Goal: Book appointment/travel/reservation

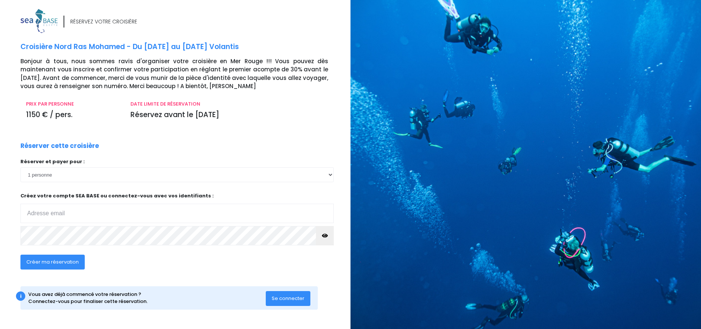
click at [277, 298] on span "Se connecter" at bounding box center [288, 298] width 33 height 7
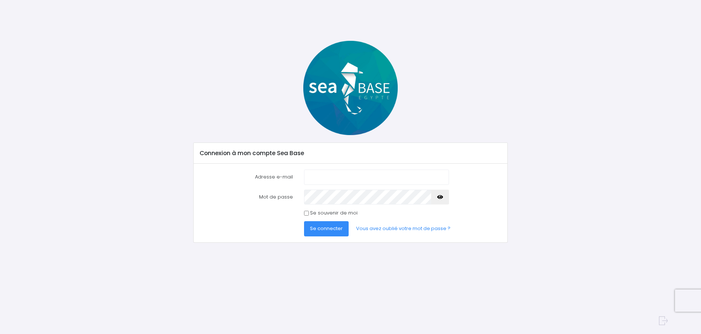
drag, startPoint x: 376, startPoint y: 178, endPoint x: 370, endPoint y: 178, distance: 6.7
click at [376, 178] on input "Adresse e-mail" at bounding box center [376, 177] width 145 height 15
click at [281, 196] on div "Mot de passe" at bounding box center [350, 197] width 313 height 15
drag, startPoint x: 352, startPoint y: 175, endPoint x: 266, endPoint y: 169, distance: 86.8
click at [266, 169] on div "Adresse e-mail shaddam@live.fr Mot de passe" at bounding box center [350, 203] width 313 height 79
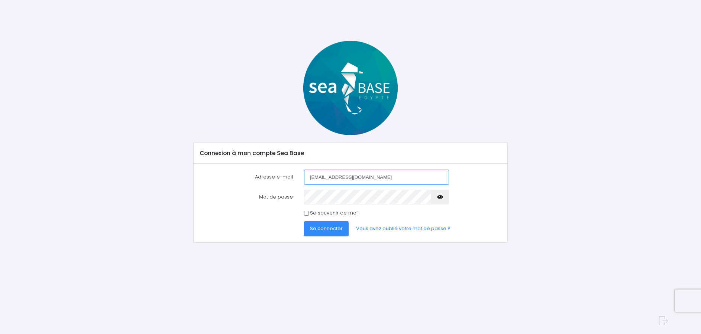
paste input "ludovic.prioux@hotmail.com"
type input "ludovic.prioux@hotmail.com"
click at [490, 236] on div "Se connecter Vous avez oublié votre mot de passe ?" at bounding box center [402, 229] width 209 height 15
click at [334, 230] on span "Se connecter" at bounding box center [326, 228] width 33 height 7
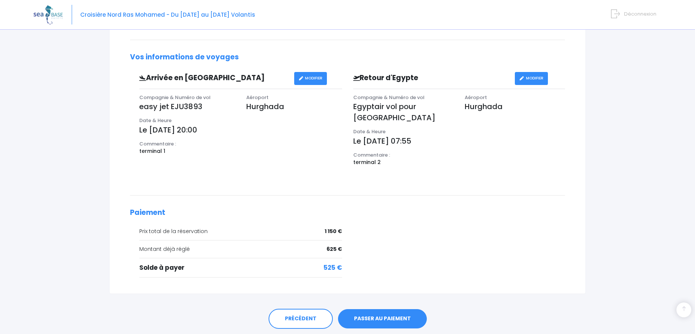
scroll to position [208, 0]
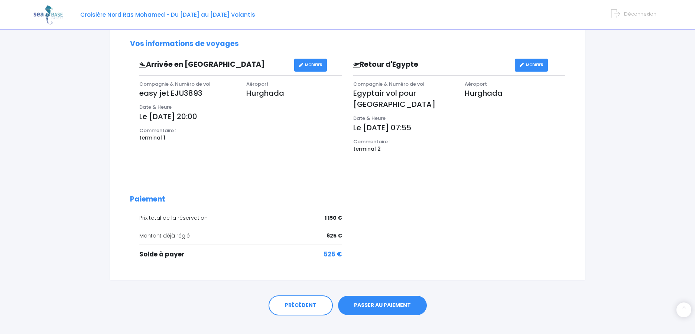
click at [383, 298] on link "PASSER AU PAIEMENT" at bounding box center [382, 305] width 89 height 19
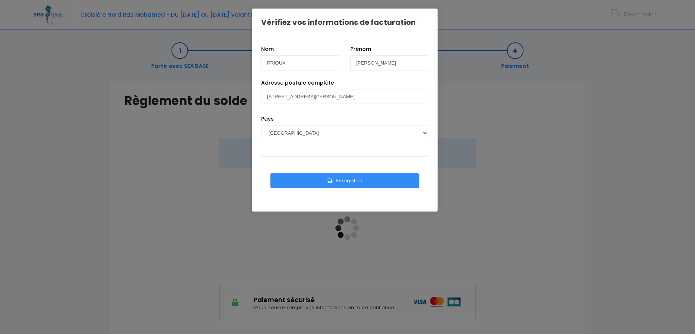
click at [345, 182] on button "Enregistrer" at bounding box center [345, 181] width 149 height 15
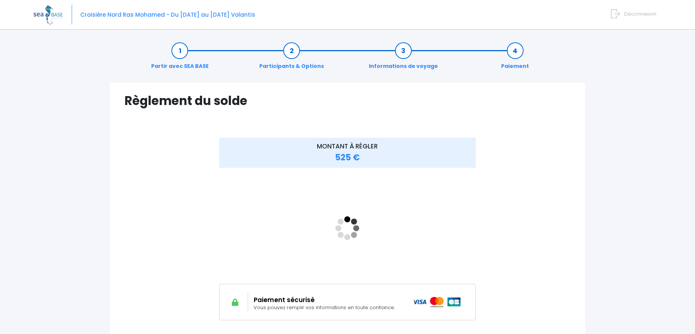
drag, startPoint x: 483, startPoint y: 242, endPoint x: 476, endPoint y: 242, distance: 7.4
click at [482, 243] on div "MONTANT À RÉGLER 525 €" at bounding box center [348, 229] width 298 height 182
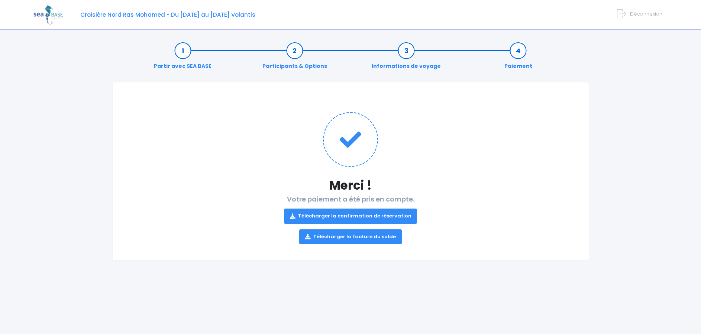
click at [346, 237] on link "Télécharger la facture du solde" at bounding box center [350, 237] width 103 height 15
click at [633, 41] on div "Partir avec SEA BASE Participants & Options Informations de voyage Paiement Mer…" at bounding box center [350, 185] width 634 height 300
click at [43, 15] on img at bounding box center [47, 14] width 29 height 19
click at [343, 164] on icon at bounding box center [350, 139] width 55 height 55
click at [355, 117] on icon at bounding box center [350, 139] width 55 height 55
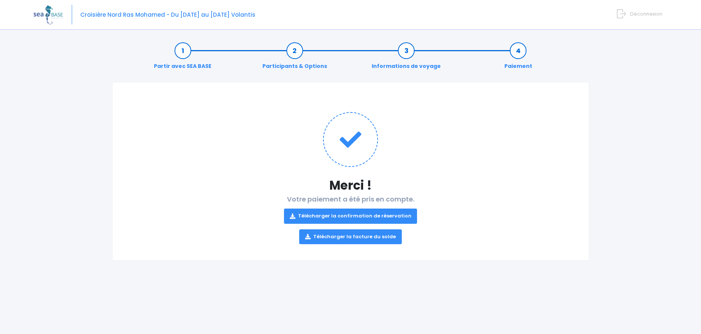
click at [390, 60] on link "Informations de voyage" at bounding box center [406, 58] width 77 height 23
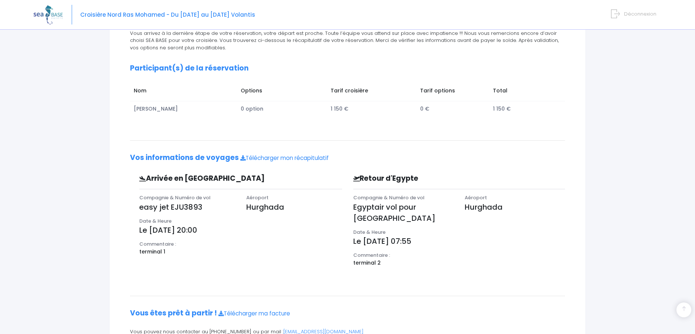
scroll to position [135, 0]
